Goal: Information Seeking & Learning: Learn about a topic

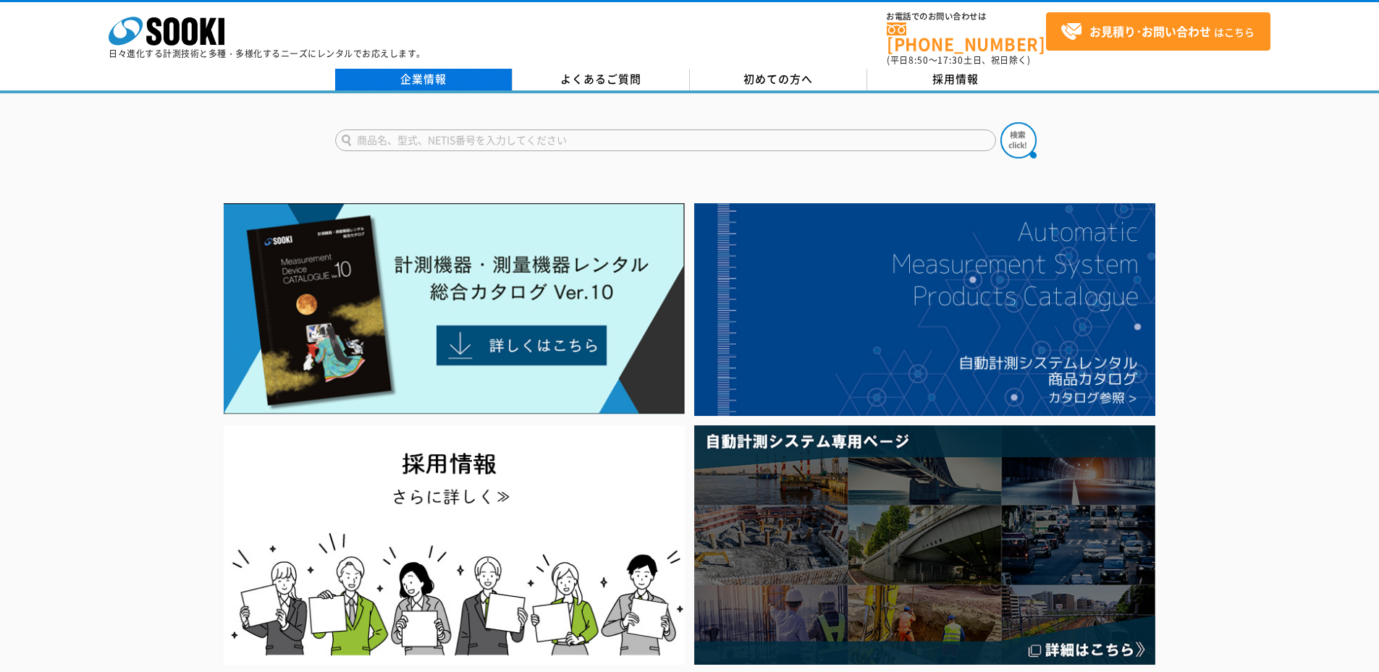
click at [428, 69] on link "企業情報" at bounding box center [423, 80] width 177 height 22
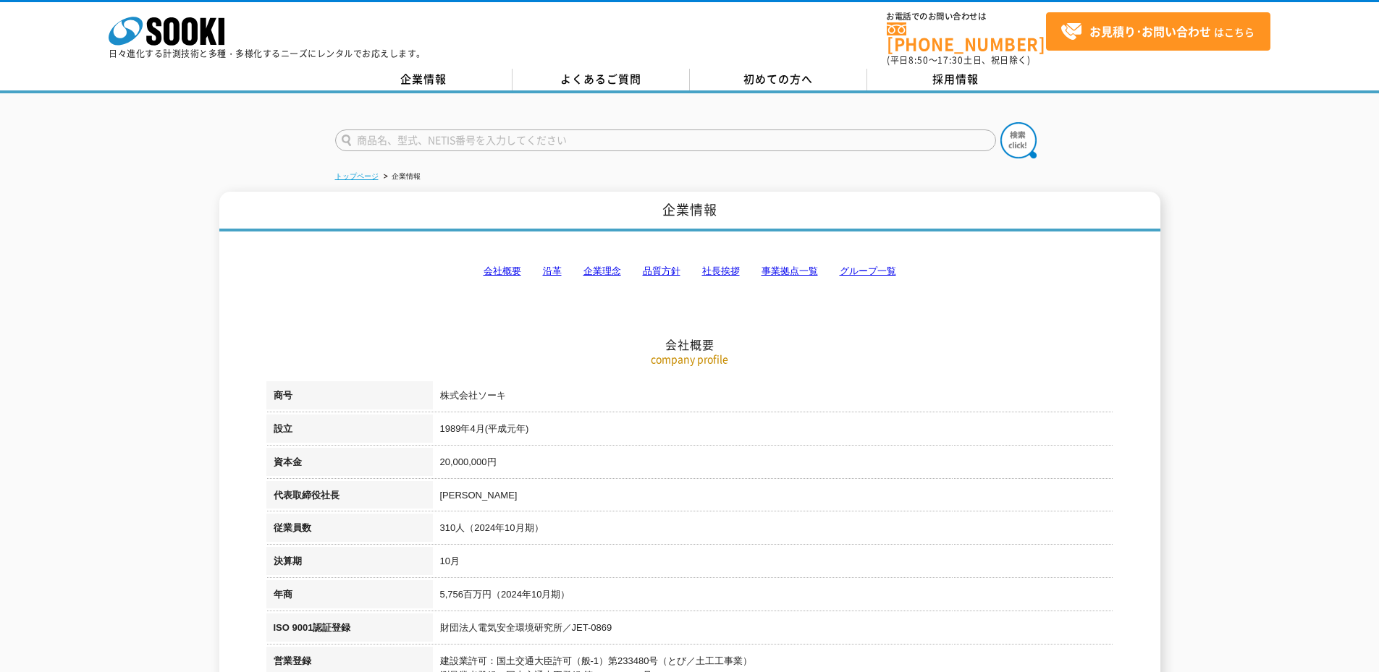
click at [344, 172] on link "トップページ" at bounding box center [356, 176] width 43 height 8
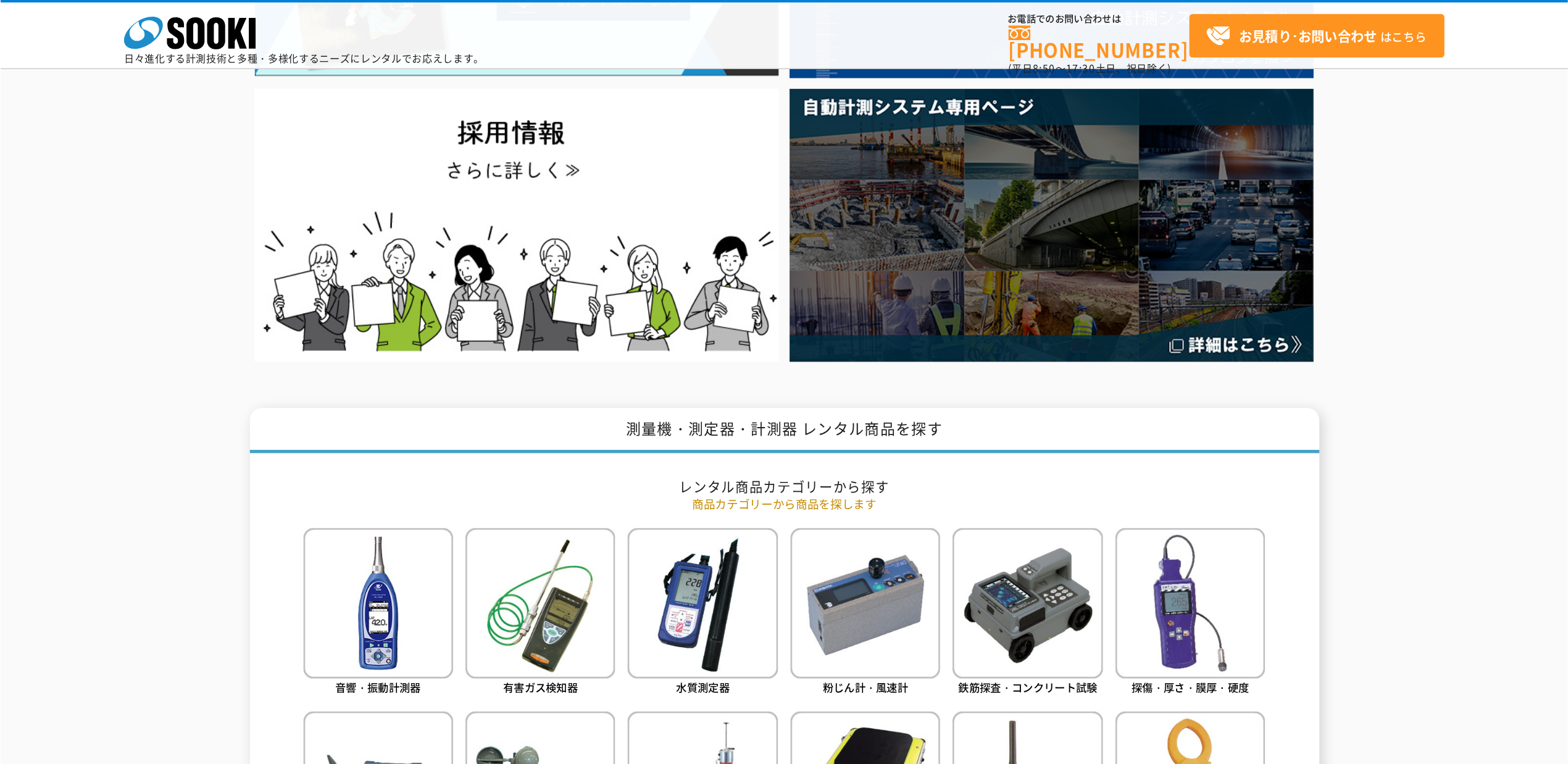
scroll to position [247, 0]
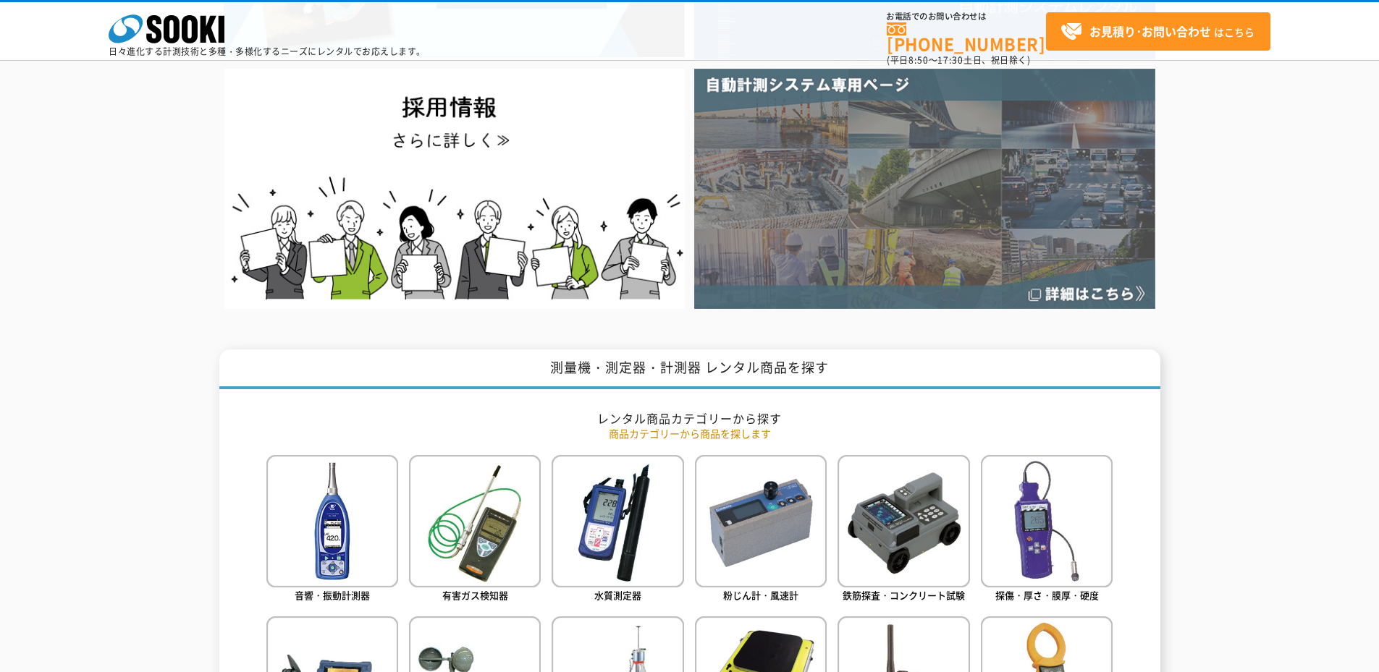
click at [751, 225] on img at bounding box center [924, 189] width 461 height 240
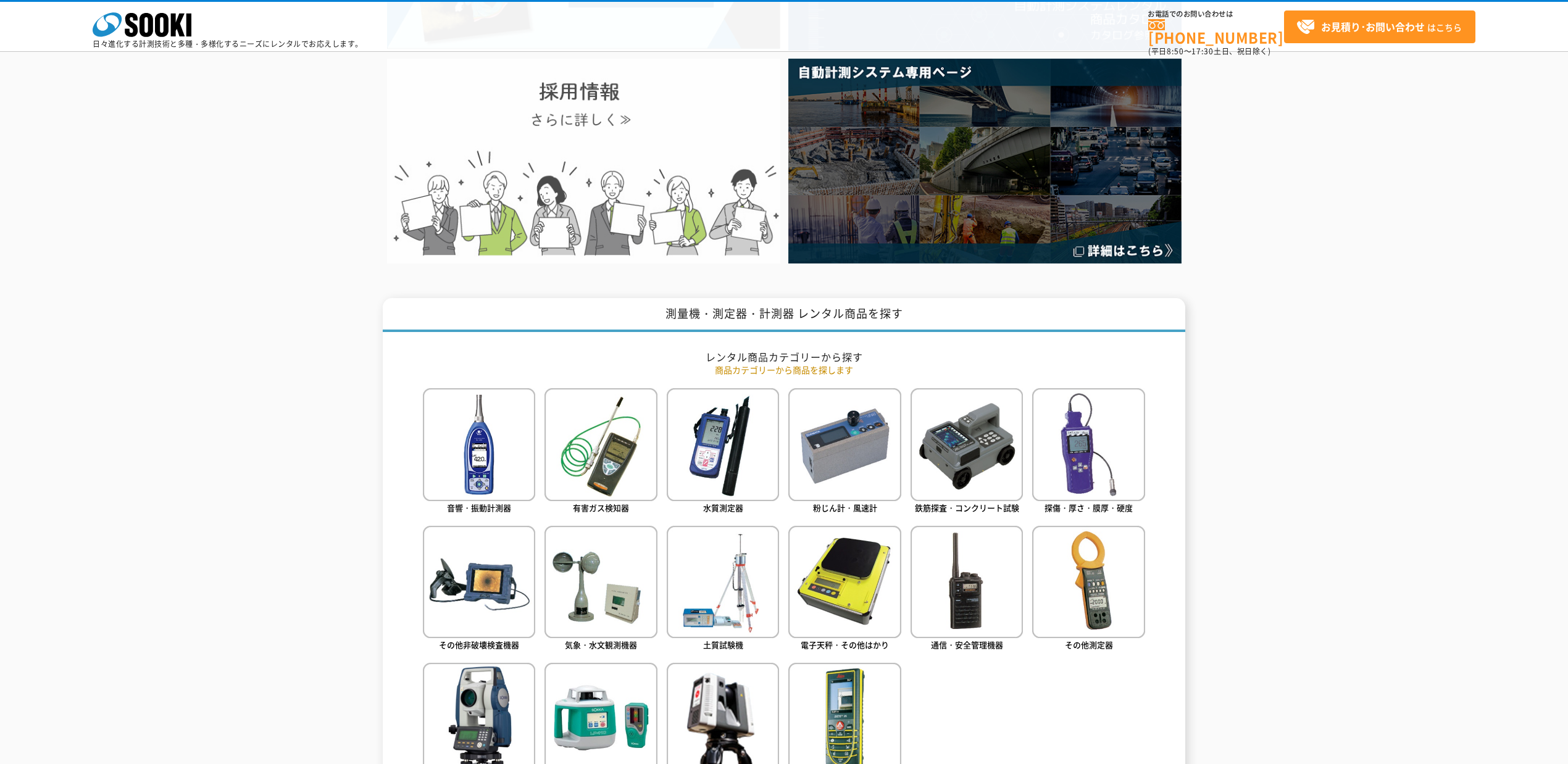
scroll to position [0, 0]
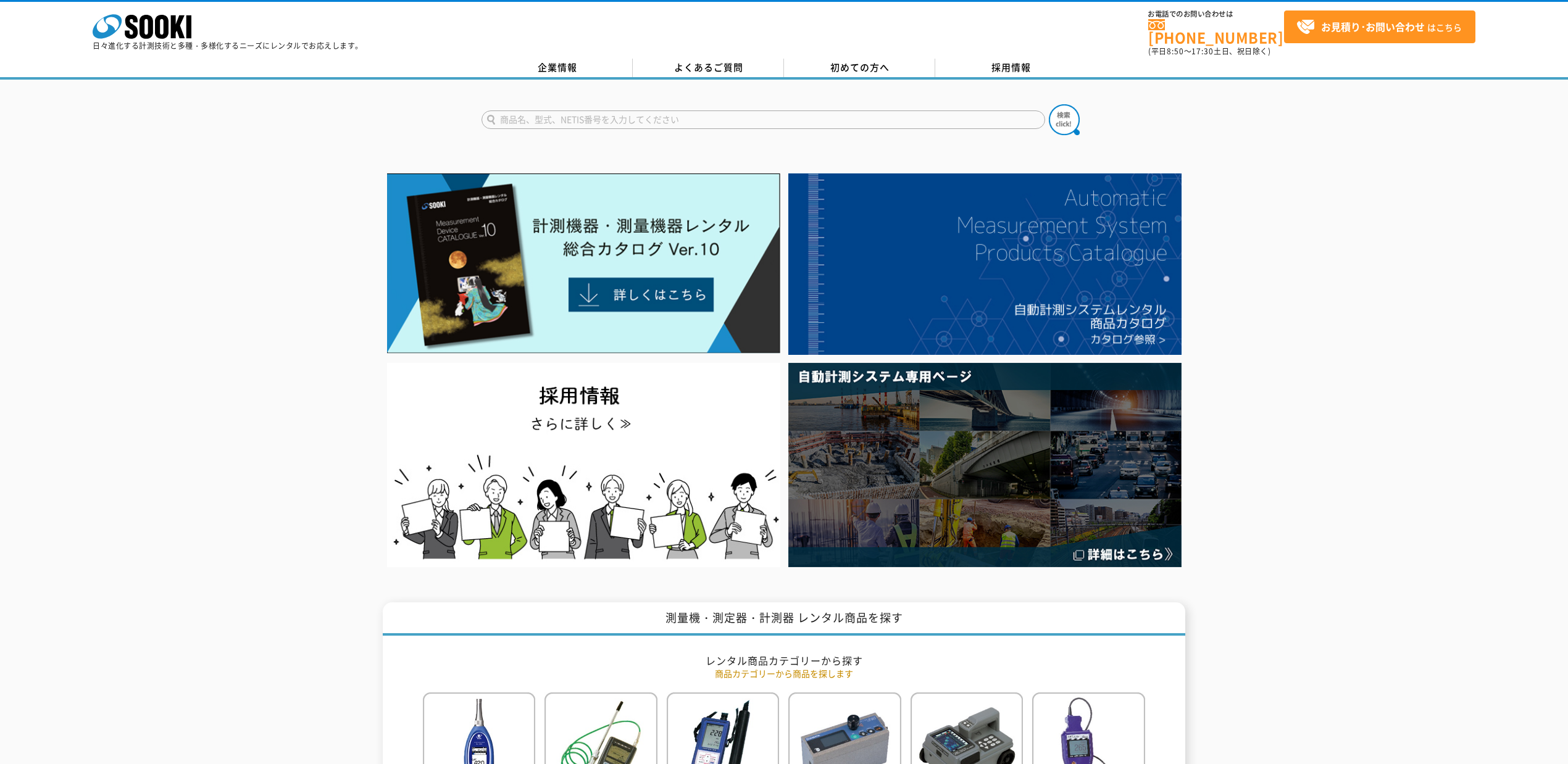
click at [552, 48] on div "株式会社 ソーキ spMenu 日々進化する計測技術と多種・多様化するニーズにレンタルでお応えします。 お電話でのお問い合わせは [PHONE_NUMBER]…" at bounding box center [784, 29] width 1568 height 55
click at [548, 59] on link "企業情報" at bounding box center [557, 68] width 151 height 19
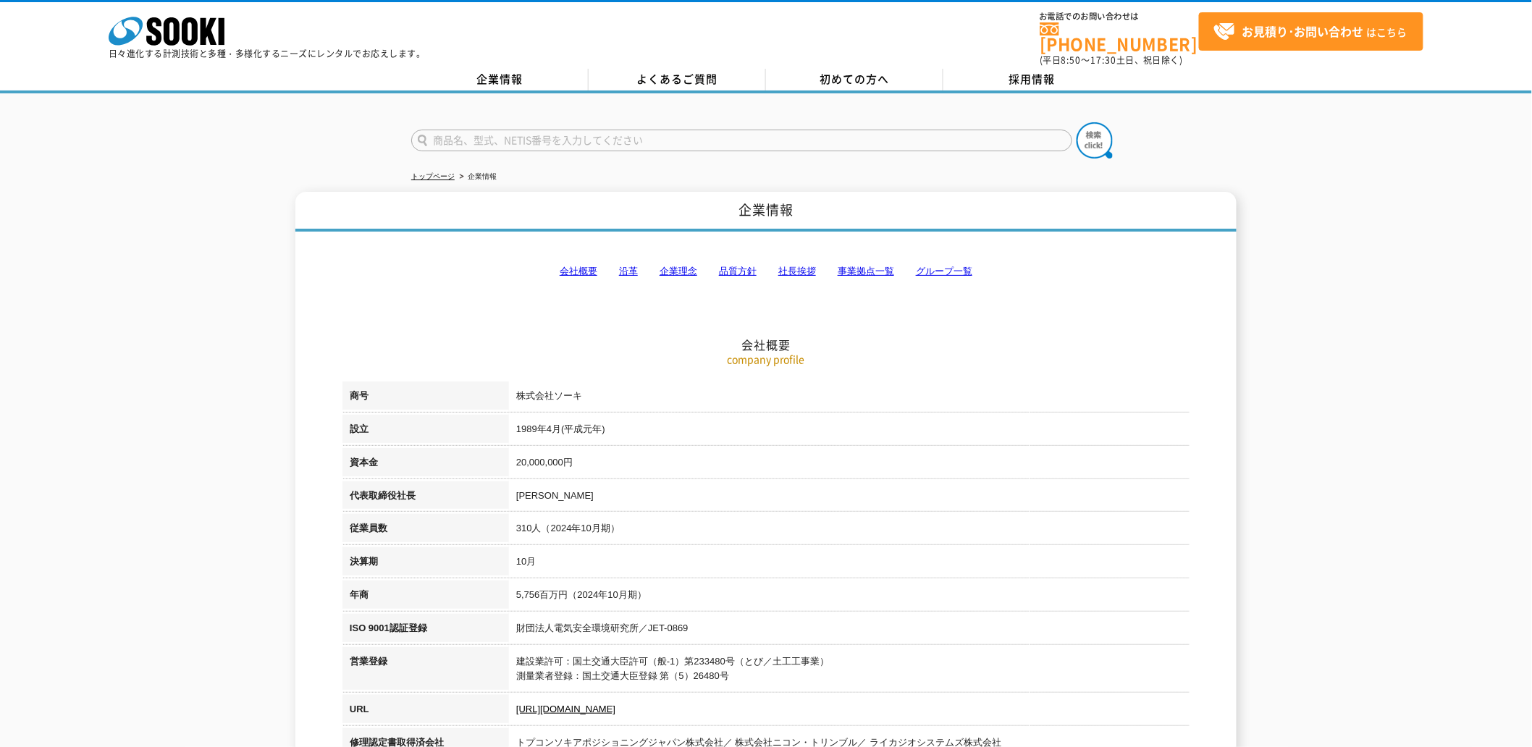
click at [801, 266] on link "社長挨拶" at bounding box center [797, 271] width 38 height 11
